Goal: Communication & Community: Participate in discussion

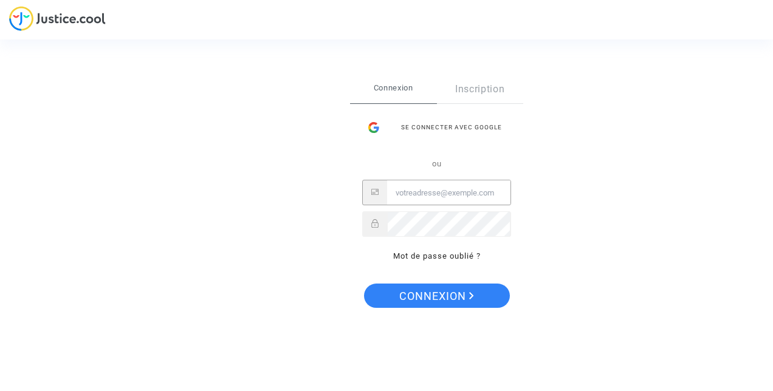
click at [407, 193] on input "Email" at bounding box center [448, 193] width 123 height 24
type input "bekhouche_fatiha@hotmail.com"
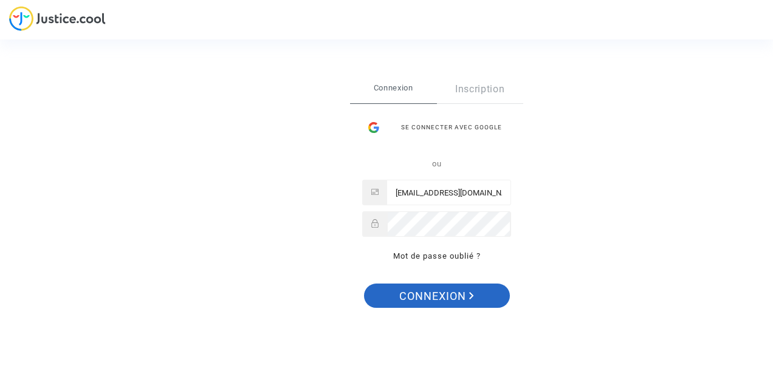
click at [430, 302] on span "Connexion" at bounding box center [436, 297] width 75 height 26
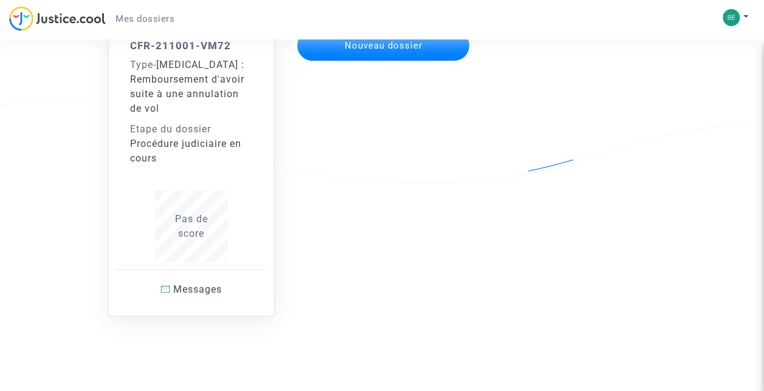
scroll to position [152, 0]
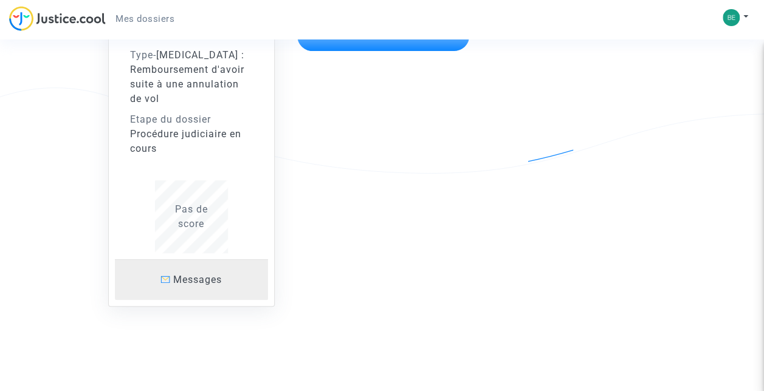
click at [206, 281] on span "Messages" at bounding box center [197, 280] width 49 height 12
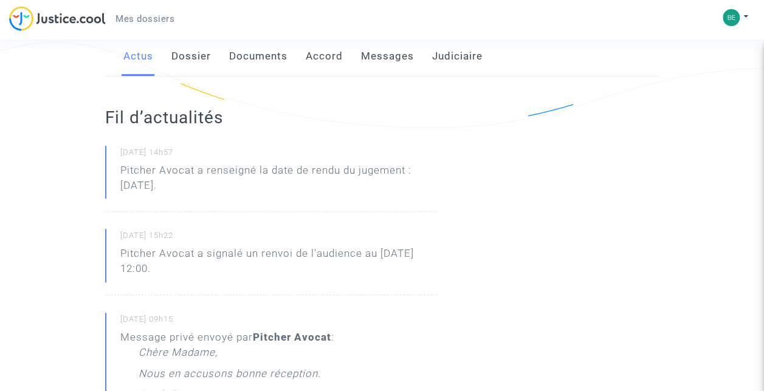
scroll to position [199, 0]
